Goal: Navigation & Orientation: Find specific page/section

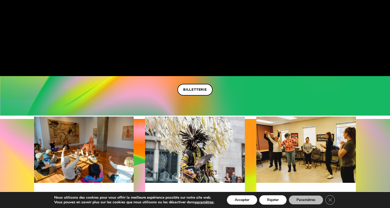
scroll to position [162, 0]
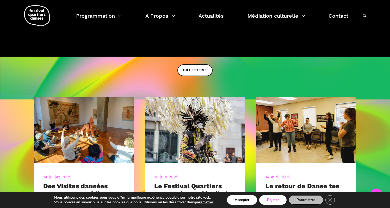
click at [272, 199] on button "Rejeter" at bounding box center [272, 200] width 27 height 9
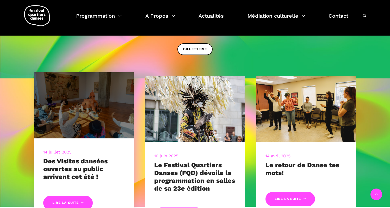
scroll to position [203, 0]
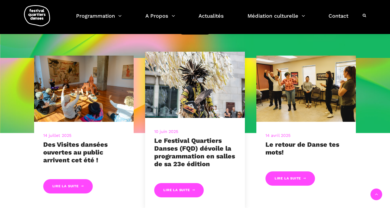
scroll to position [106, 0]
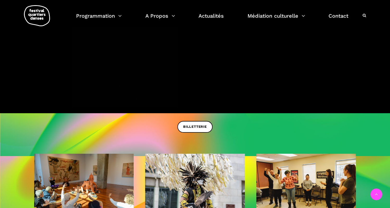
click at [38, 16] on img at bounding box center [37, 15] width 26 height 21
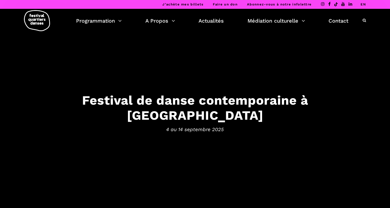
click at [106, 109] on h3 "Festival de danse contemporaine à Montréal" at bounding box center [195, 108] width 323 height 31
click at [211, 22] on link "Actualités" at bounding box center [210, 20] width 25 height 9
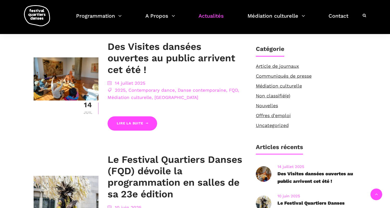
scroll to position [262, 0]
